Goal: Task Accomplishment & Management: Use online tool/utility

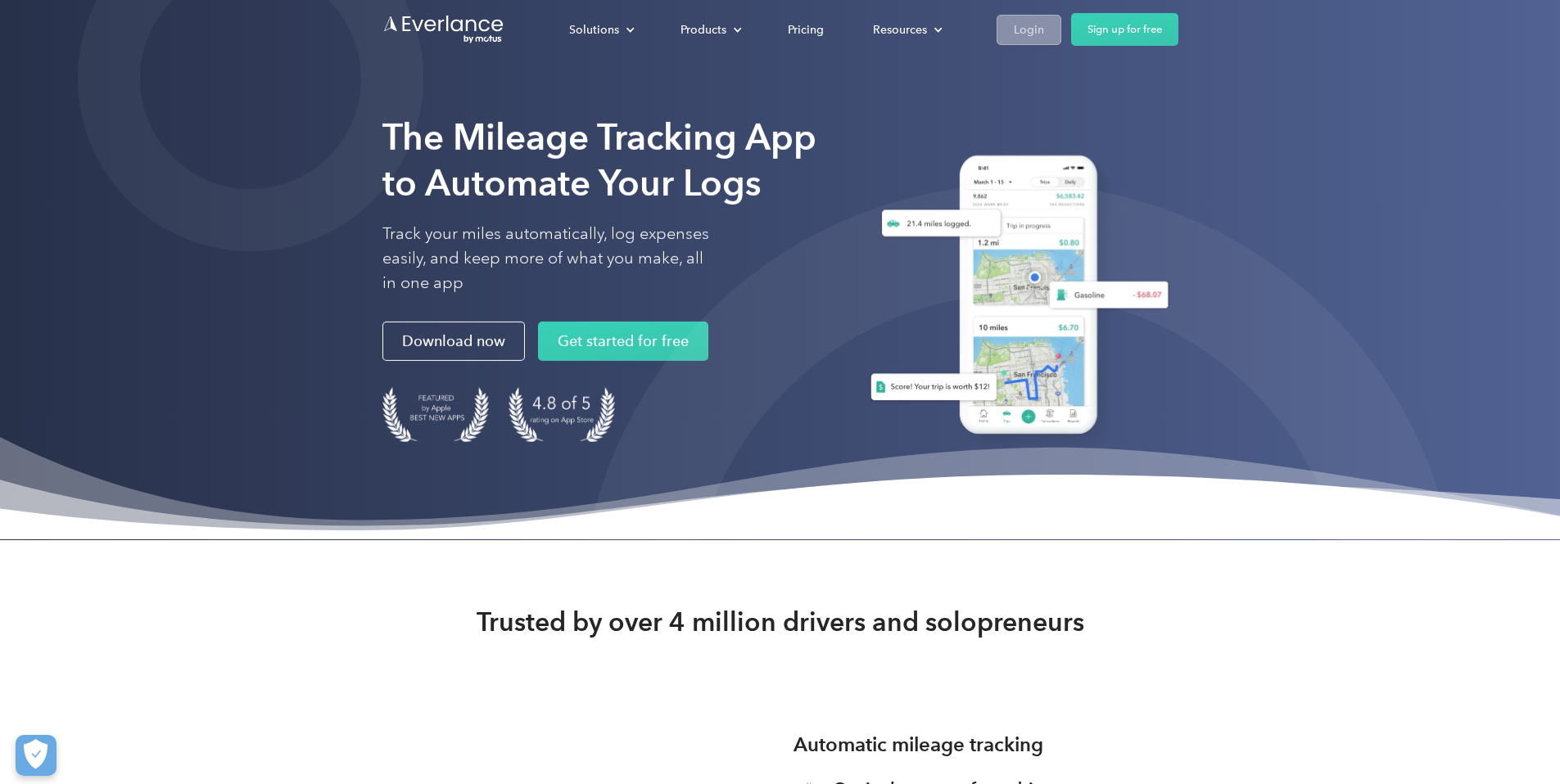
click at [1061, 26] on link "Login" at bounding box center [1028, 30] width 65 height 30
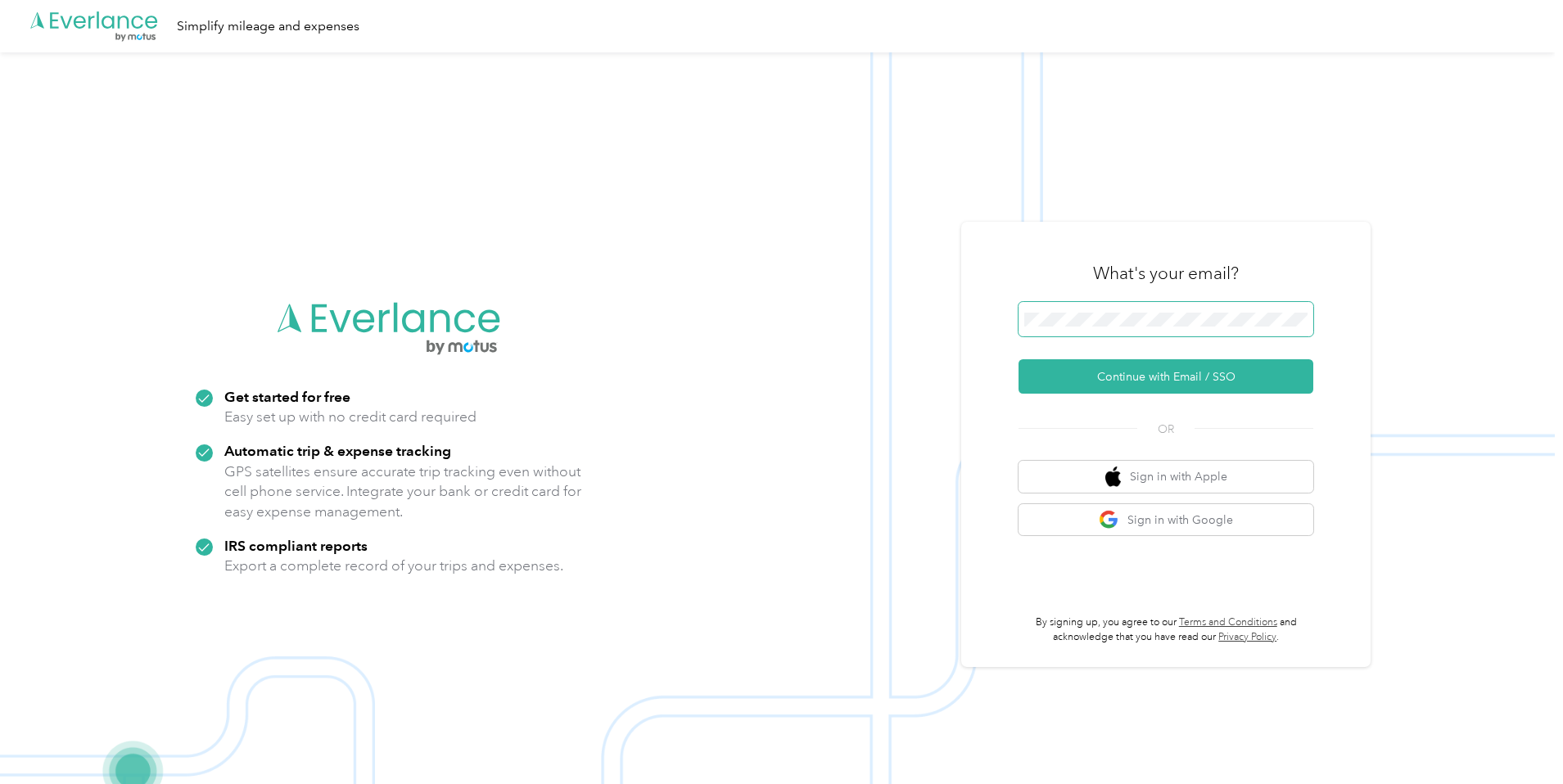
click at [1069, 309] on span at bounding box center [1165, 319] width 295 height 35
click at [1163, 372] on button "Continue with Email / SSO" at bounding box center [1165, 376] width 295 height 35
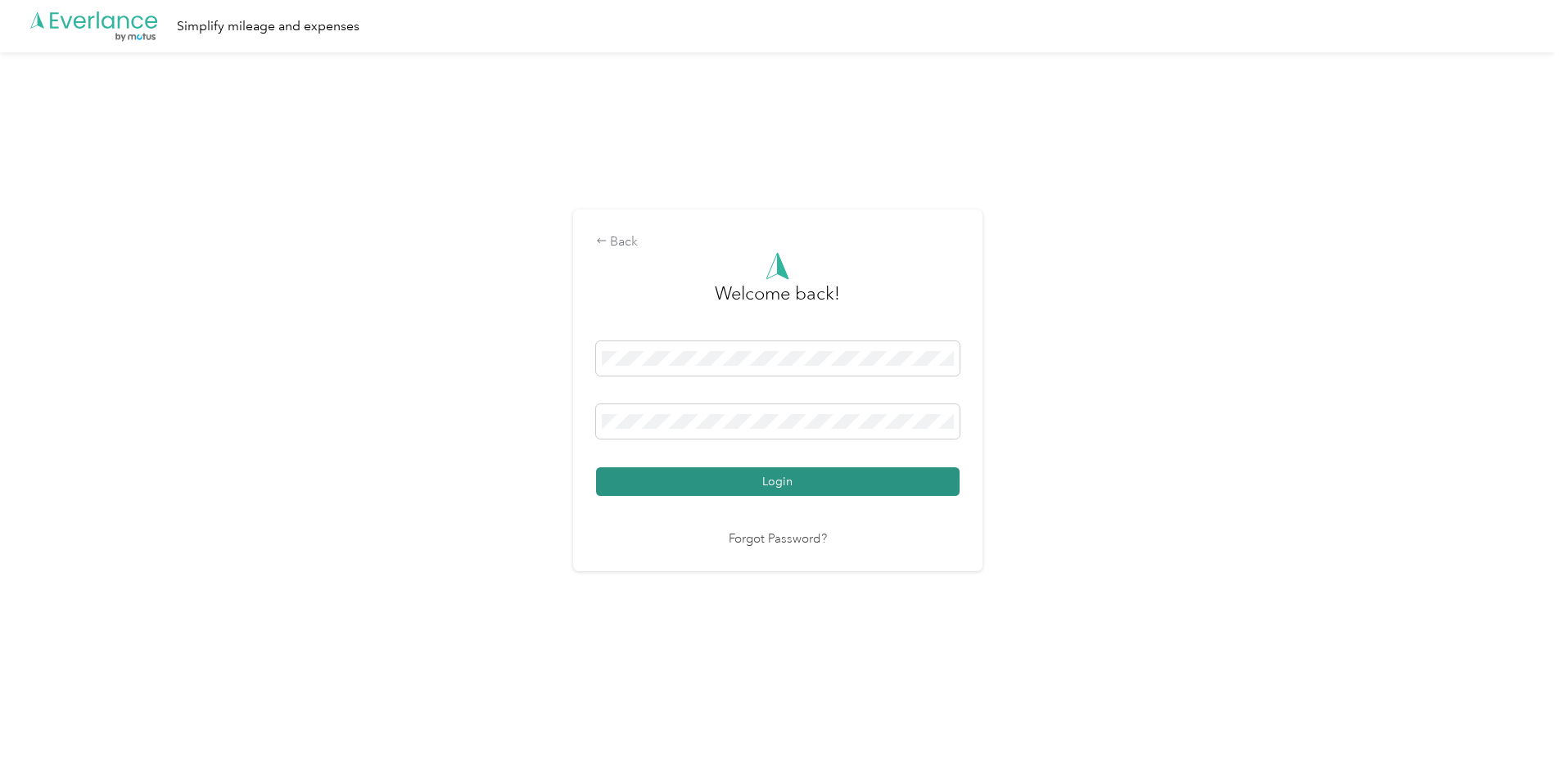
click at [860, 494] on button "Login" at bounding box center [778, 482] width 363 height 29
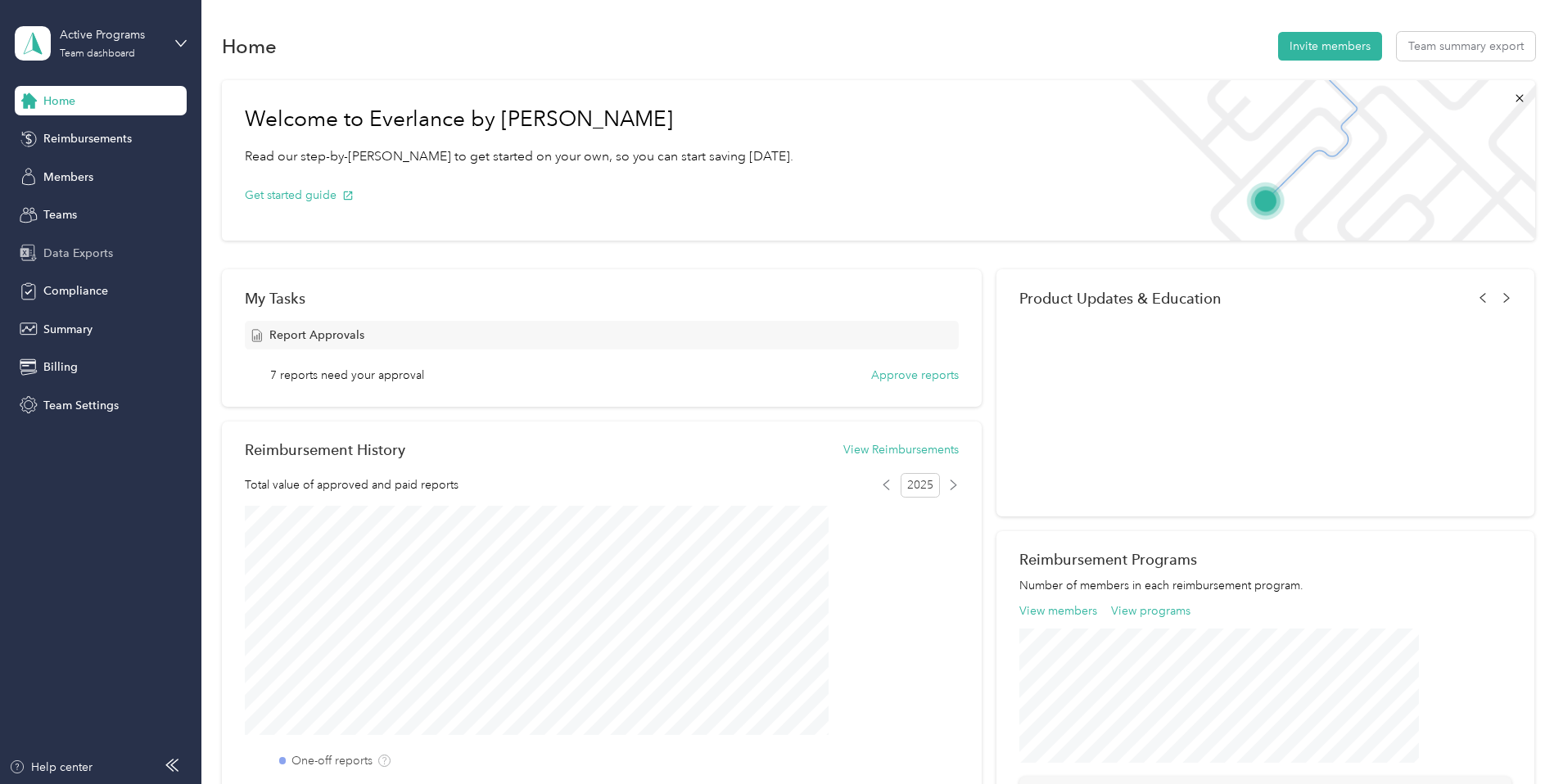
click at [121, 255] on div "Data Exports" at bounding box center [101, 253] width 172 height 29
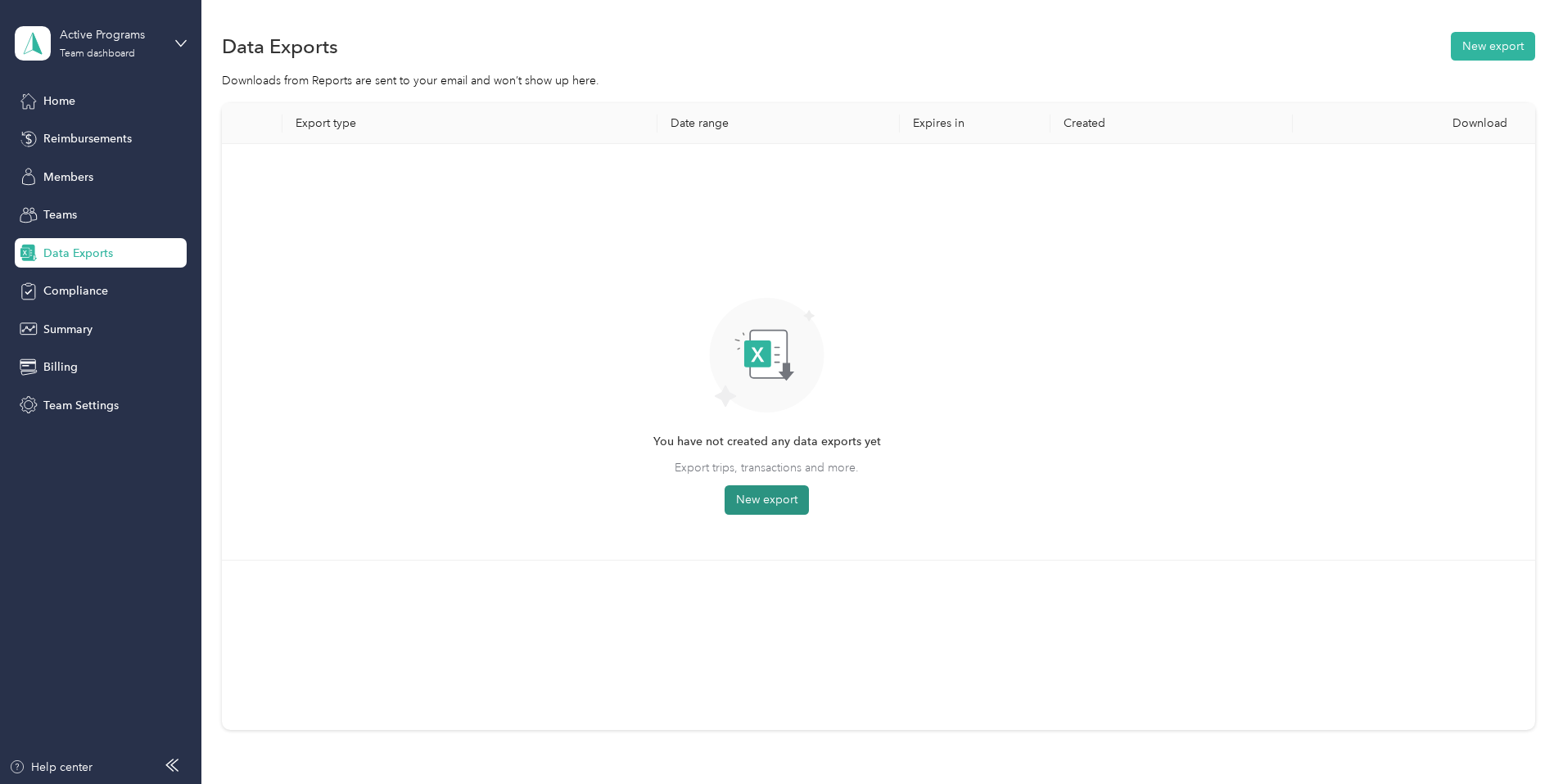
click at [809, 486] on button "New export" at bounding box center [767, 500] width 84 height 29
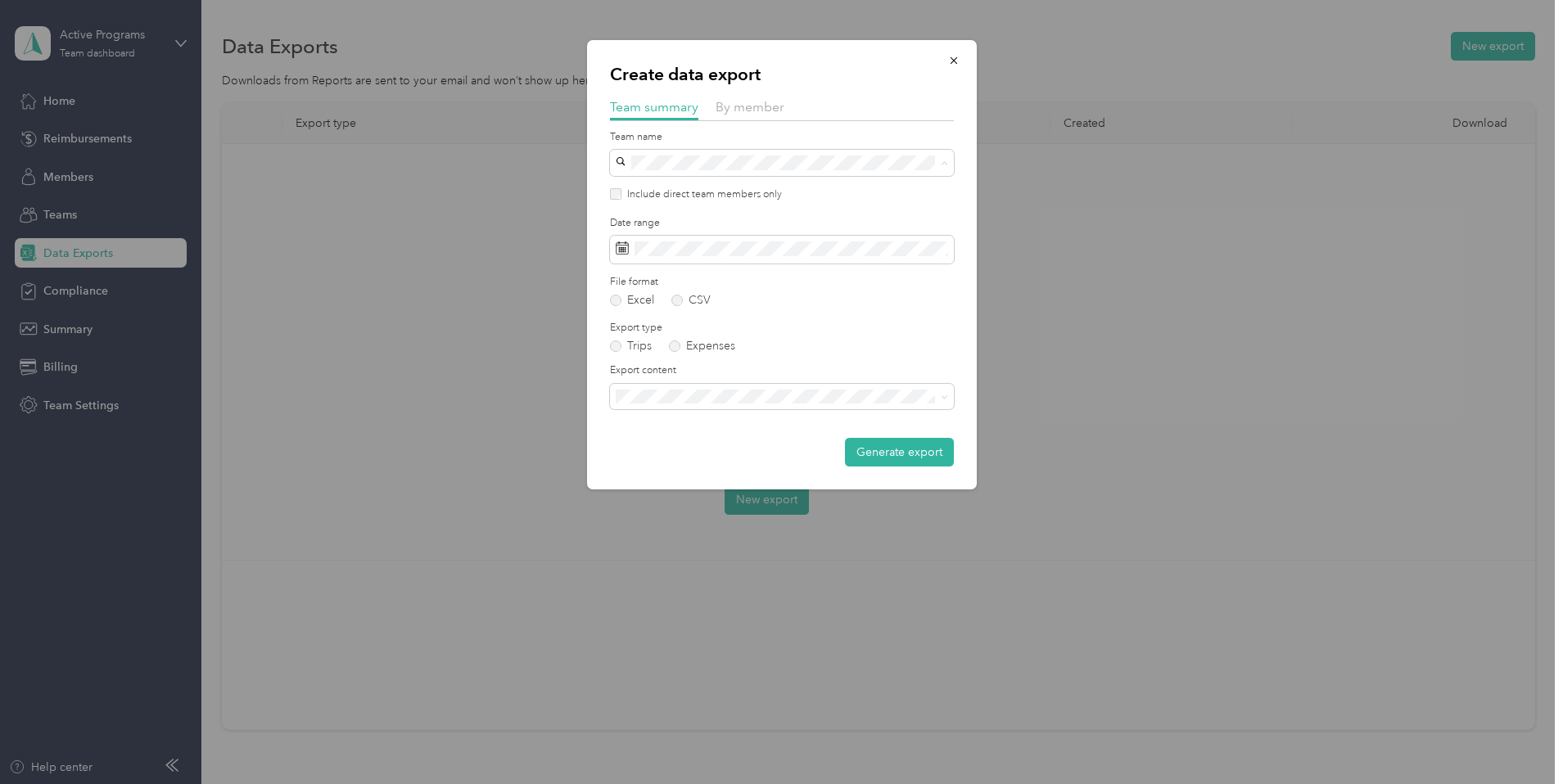
click at [597, 172] on div "Create data export Team summary By member Team name Include direct team members…" at bounding box center [782, 265] width 389 height 449
click at [723, 260] on span at bounding box center [782, 250] width 343 height 28
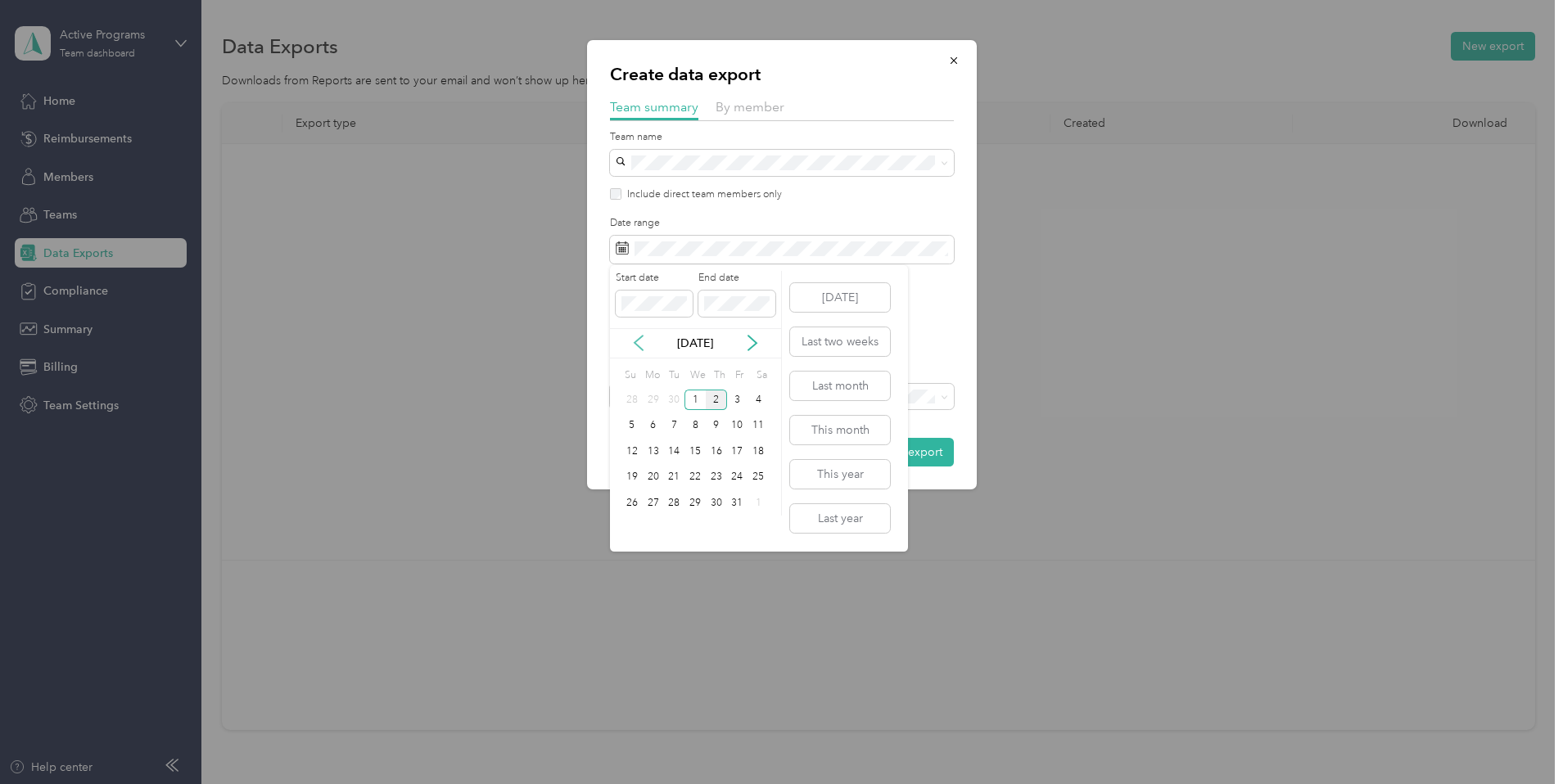
click at [635, 337] on icon at bounding box center [638, 342] width 16 height 16
click at [682, 452] on div "16" at bounding box center [674, 452] width 22 height 21
click at [680, 501] on div "30" at bounding box center [674, 503] width 22 height 21
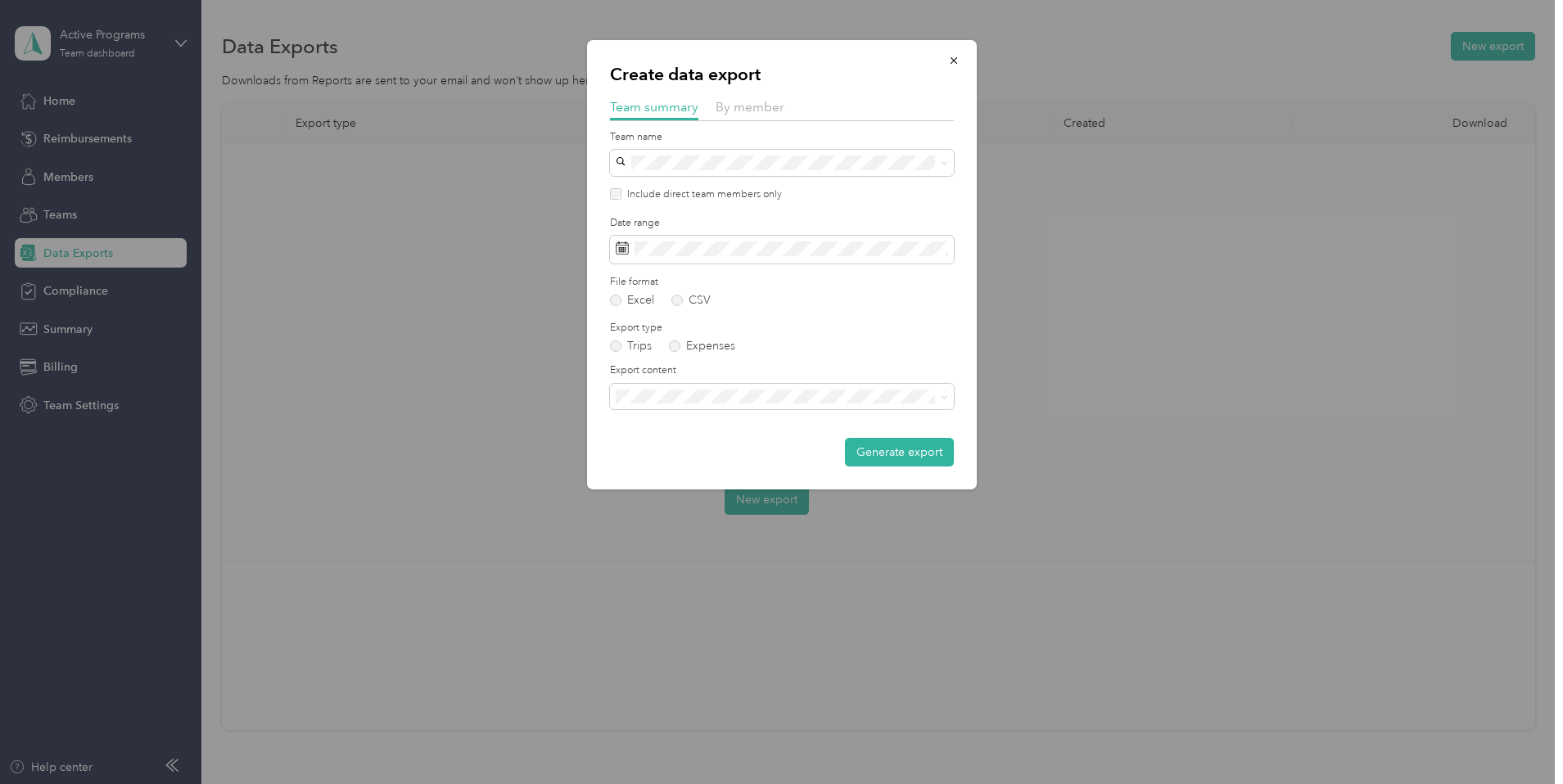
click at [718, 449] on span "Summary and full trips list" at bounding box center [687, 448] width 131 height 14
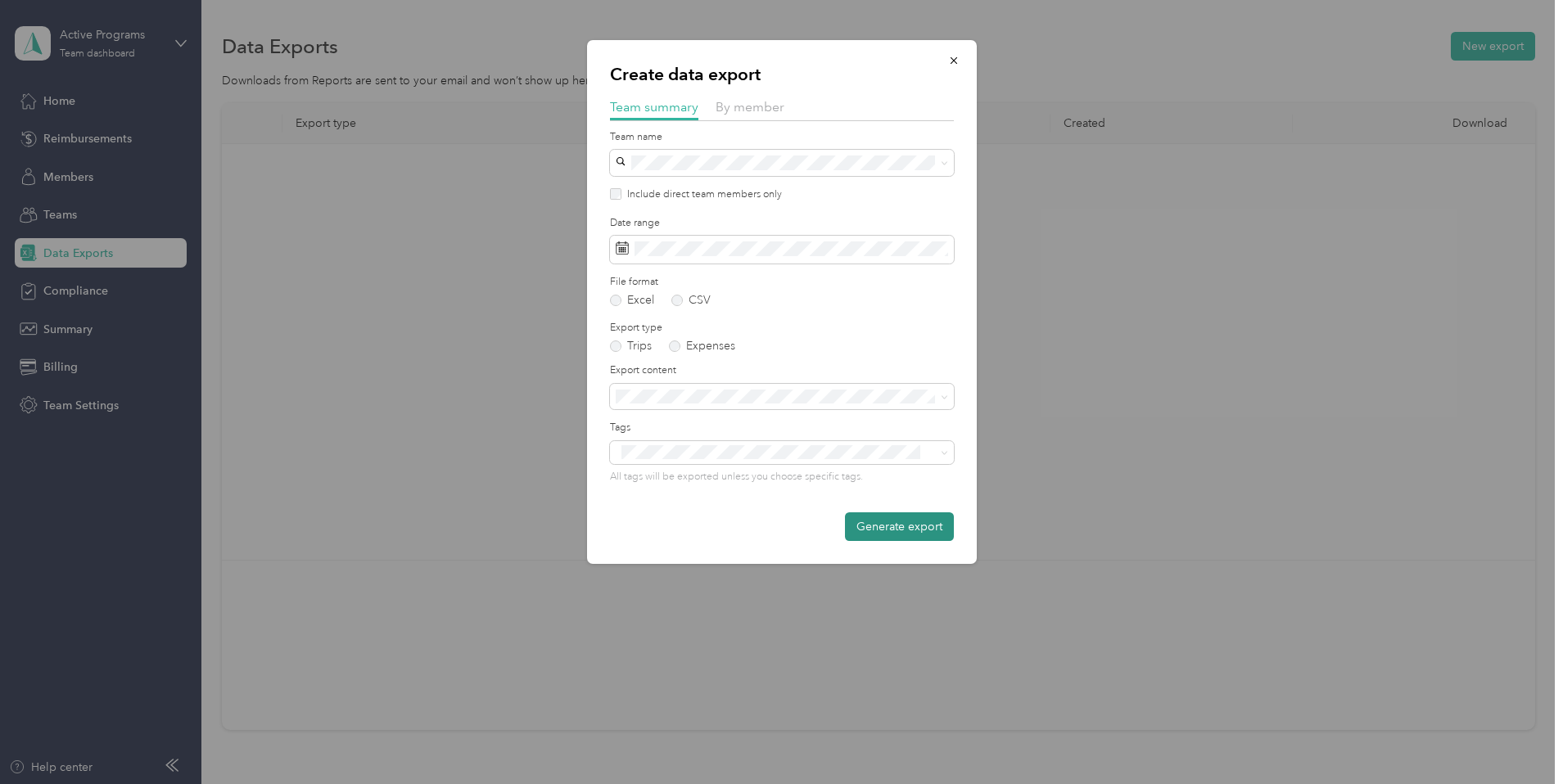
click at [893, 515] on button "Generate export" at bounding box center [899, 527] width 109 height 29
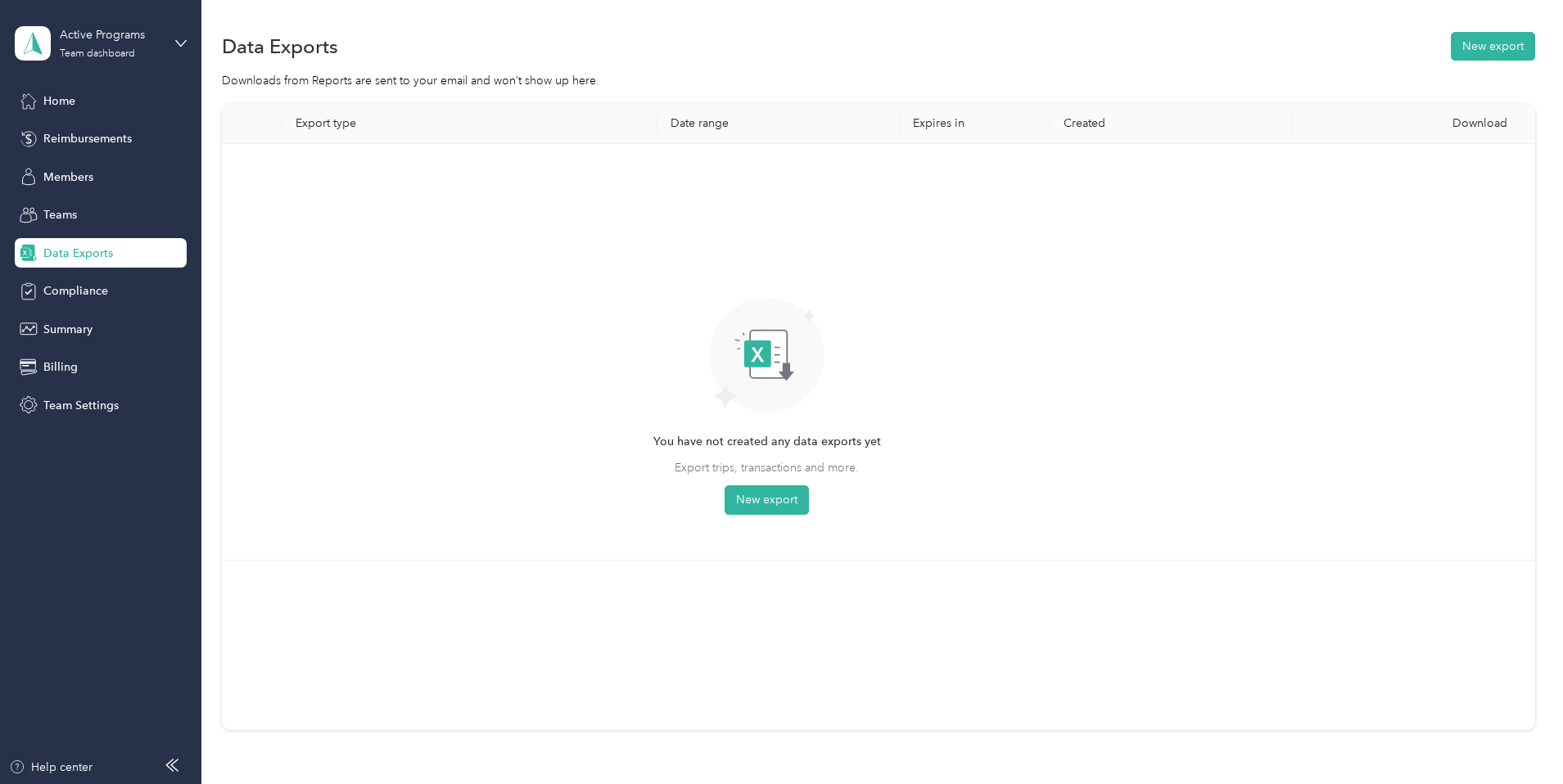
click at [110, 262] on div "Data Exports" at bounding box center [101, 253] width 172 height 29
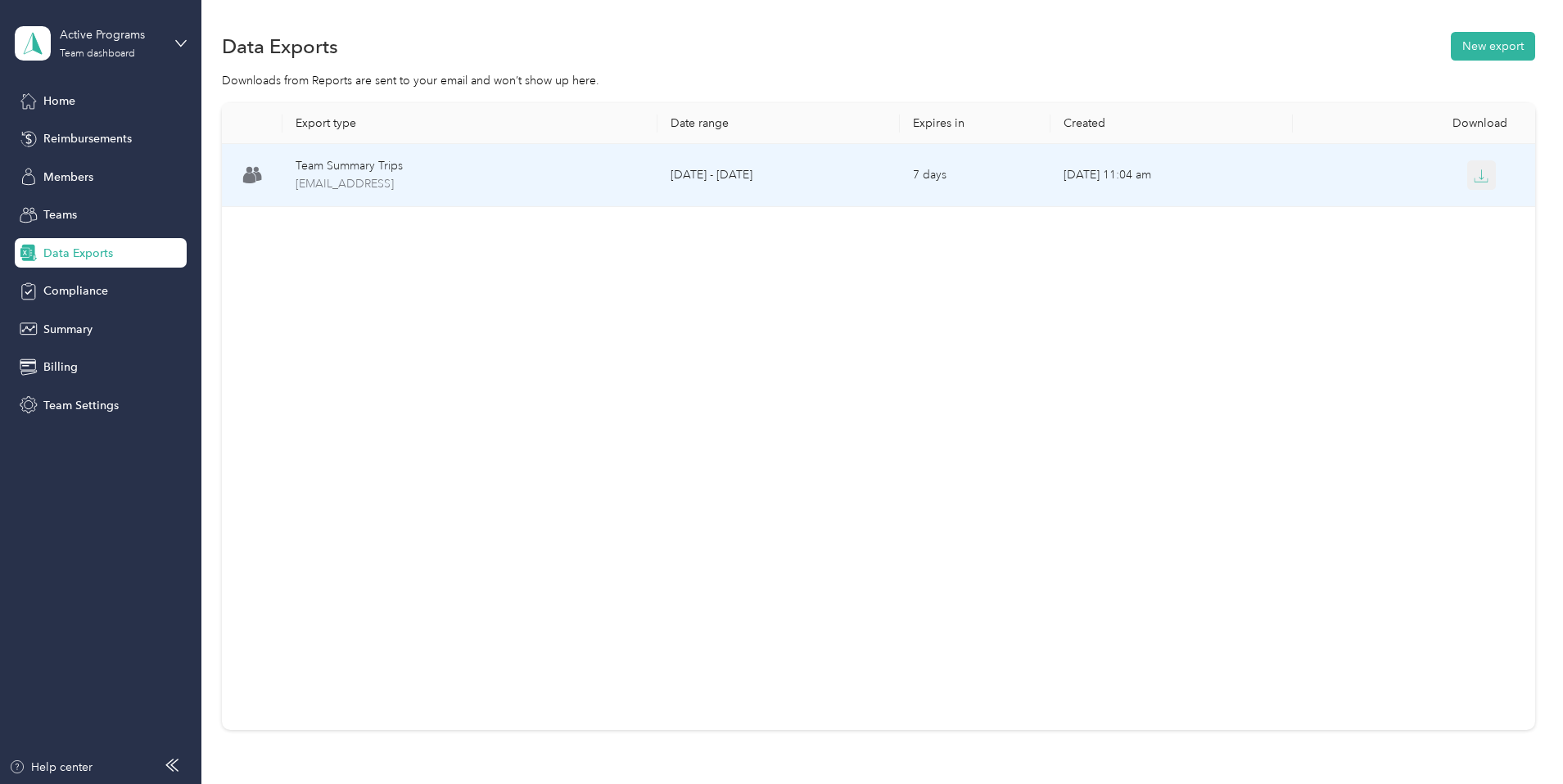
click at [1474, 179] on icon "button" at bounding box center [1482, 176] width 15 height 15
